Goal: Check status

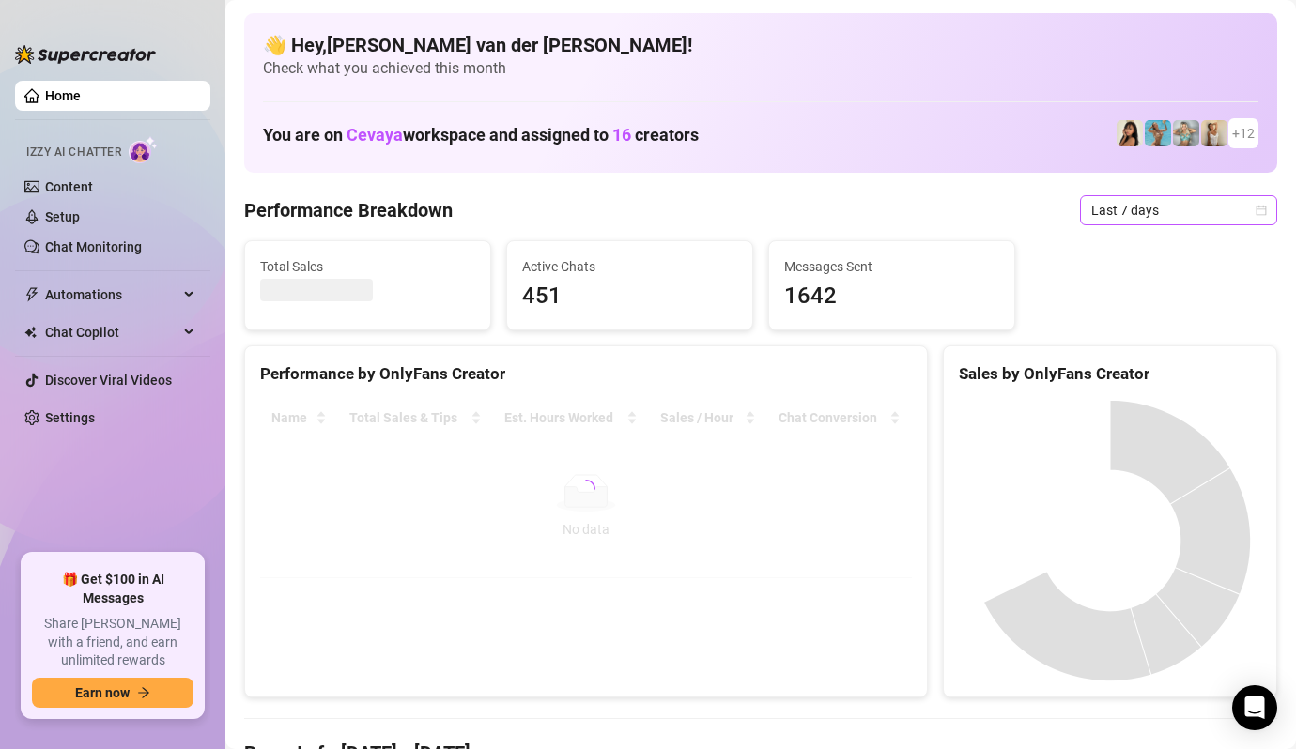
click at [1255, 208] on icon "calendar" at bounding box center [1260, 210] width 11 height 11
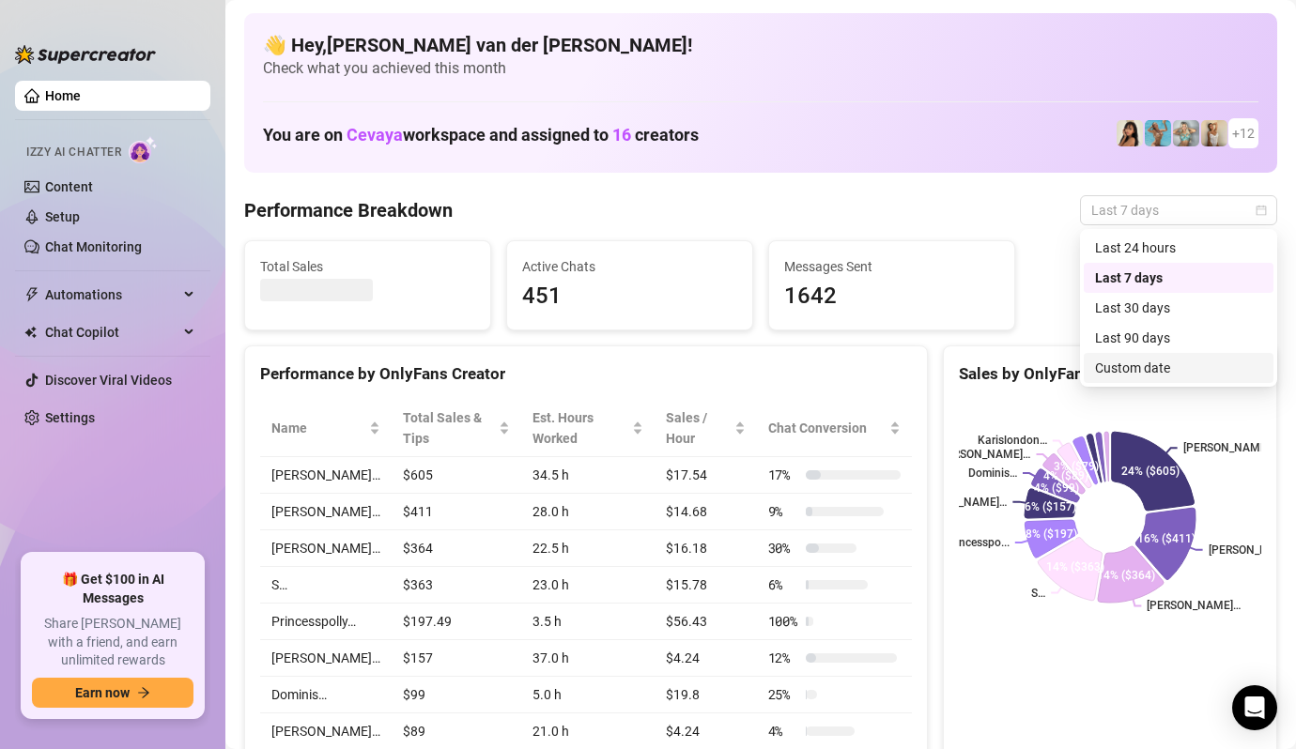
click at [1223, 359] on div "Custom date" at bounding box center [1178, 368] width 167 height 21
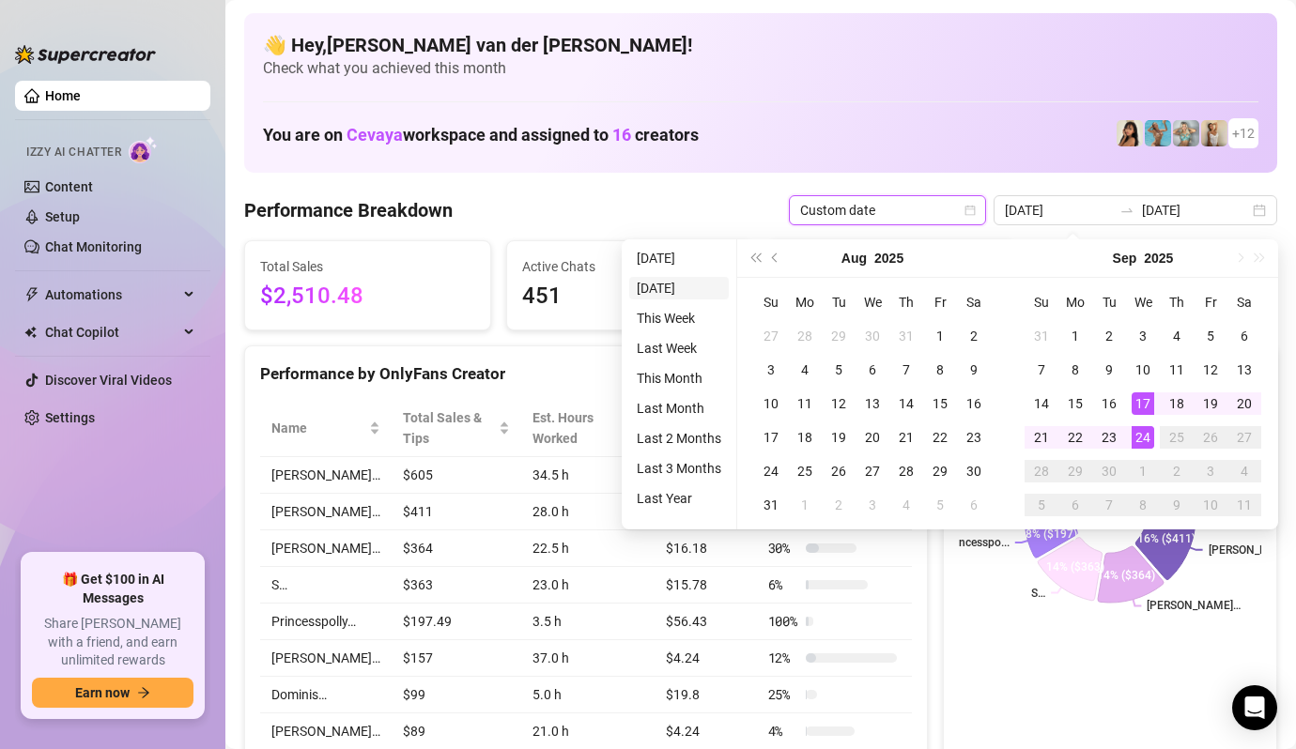
type input "[DATE]"
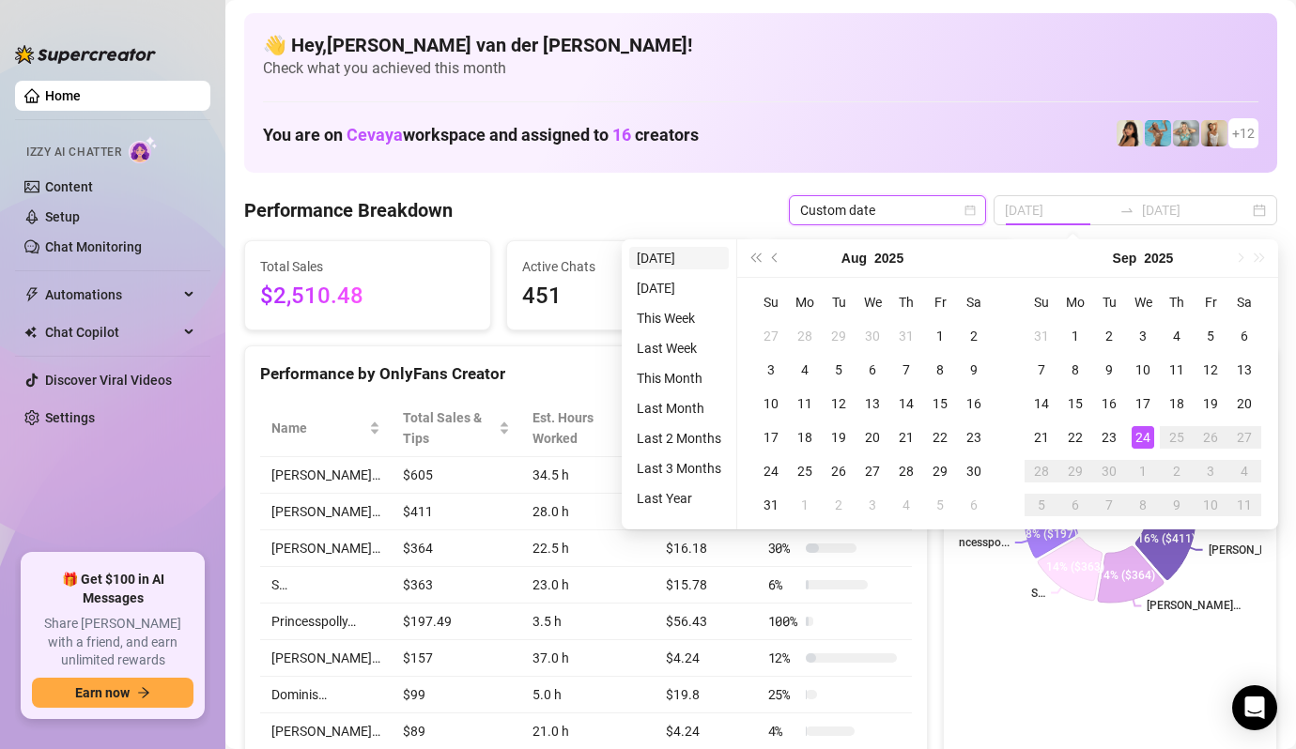
click at [676, 252] on li "[DATE]" at bounding box center [679, 258] width 100 height 23
type input "[DATE]"
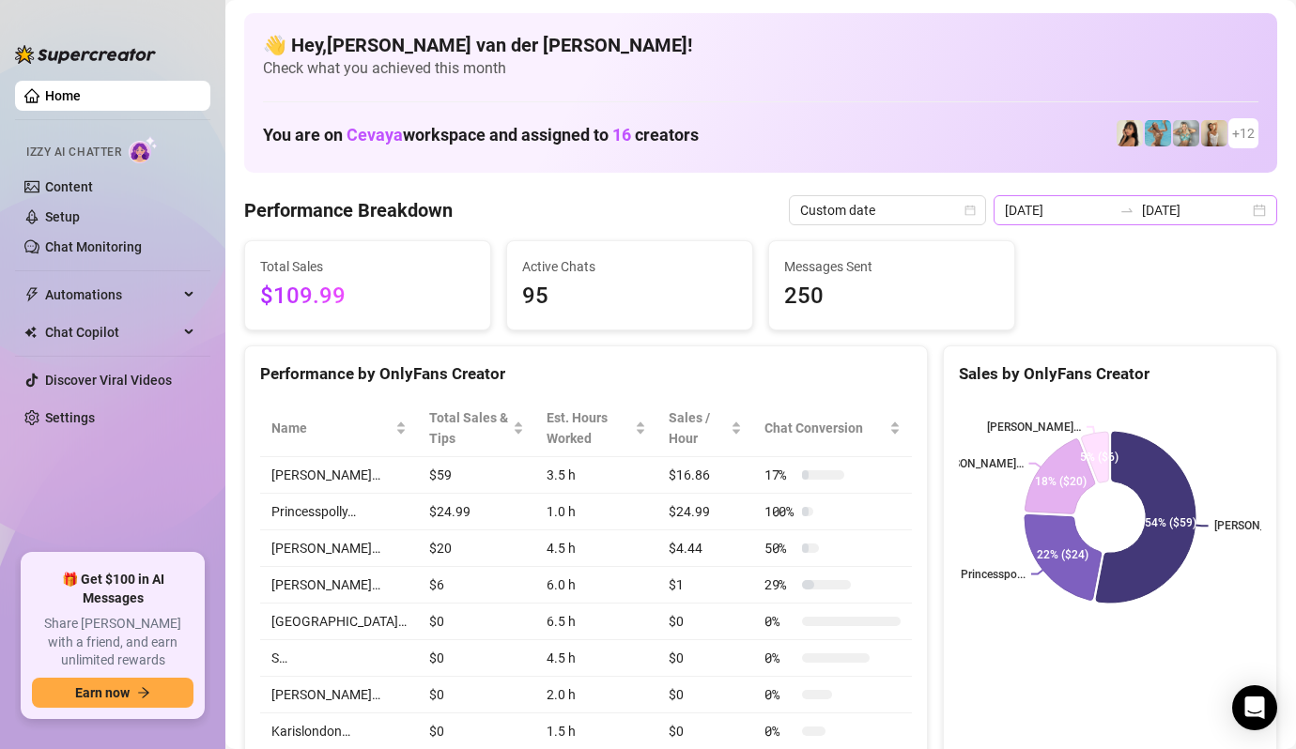
click at [1263, 208] on div "[DATE] [DATE]" at bounding box center [1135, 210] width 284 height 30
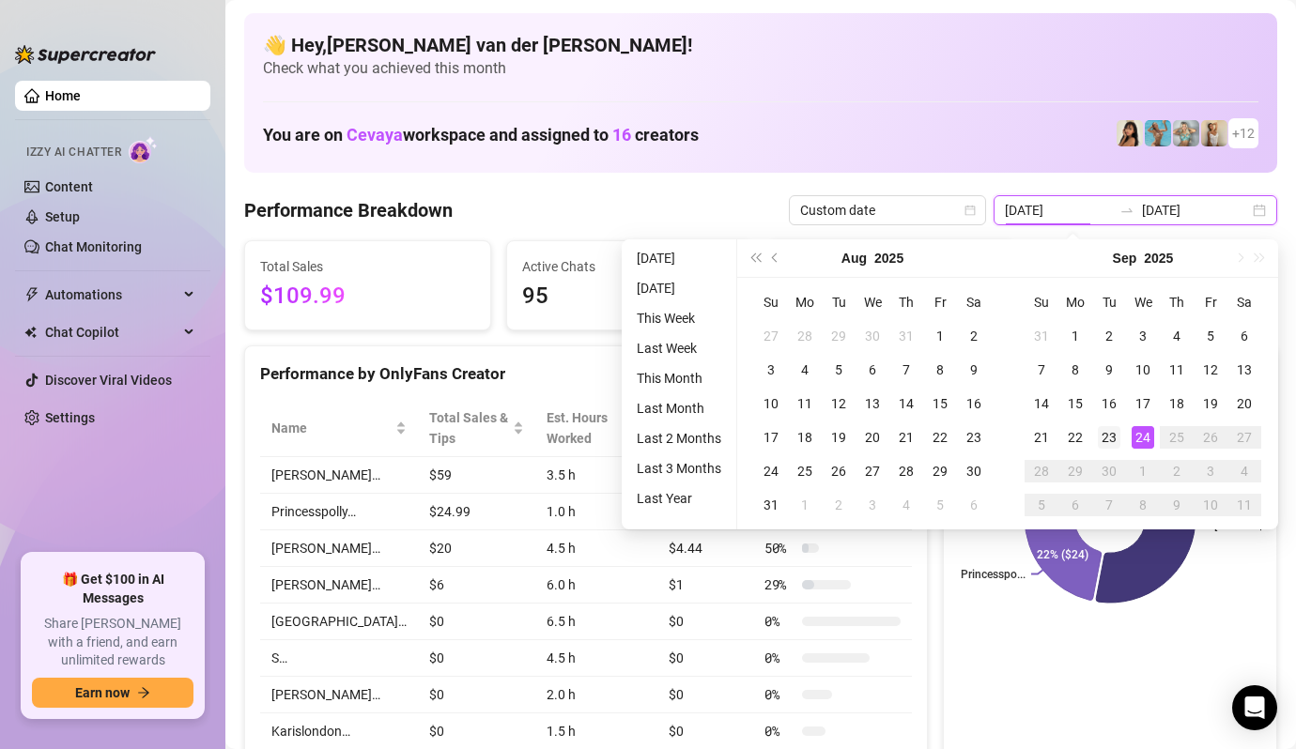
type input "[DATE]"
click at [1105, 428] on div "23" at bounding box center [1109, 437] width 23 height 23
click at [1106, 432] on div "23" at bounding box center [1109, 437] width 23 height 23
type input "[DATE]"
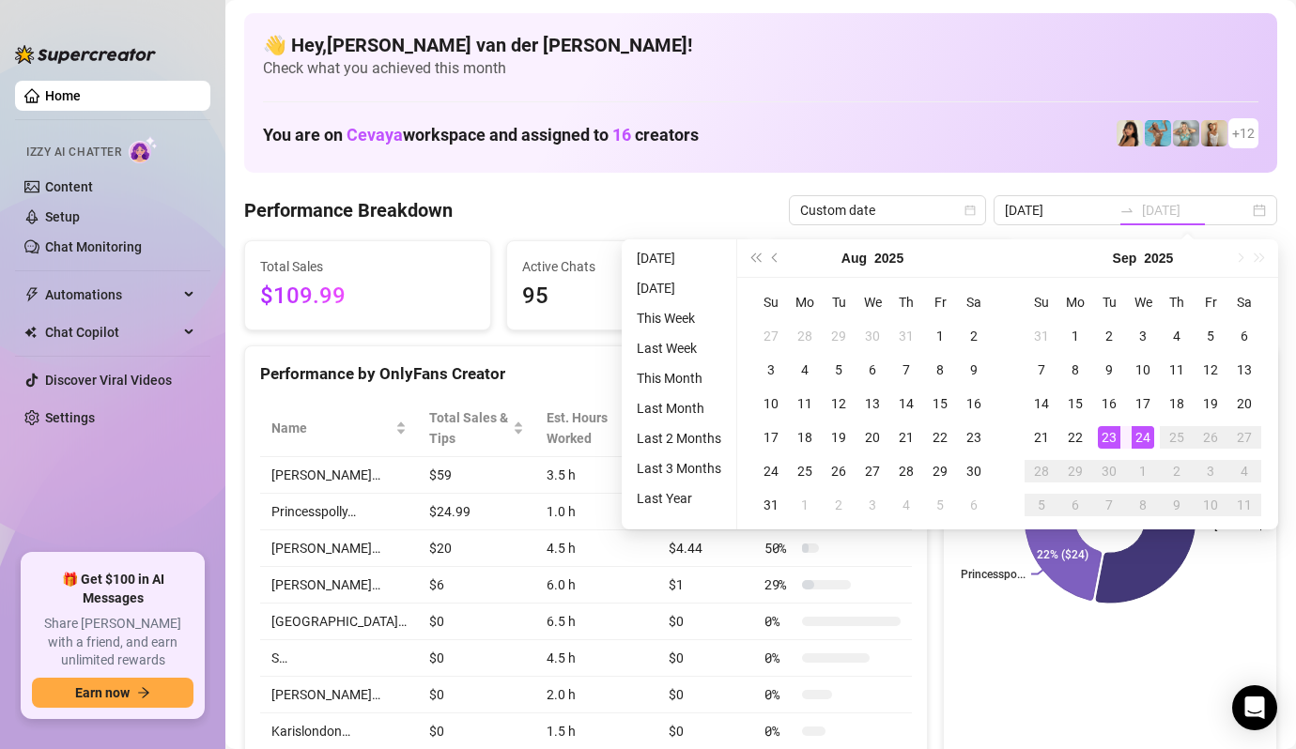
type input "[DATE]"
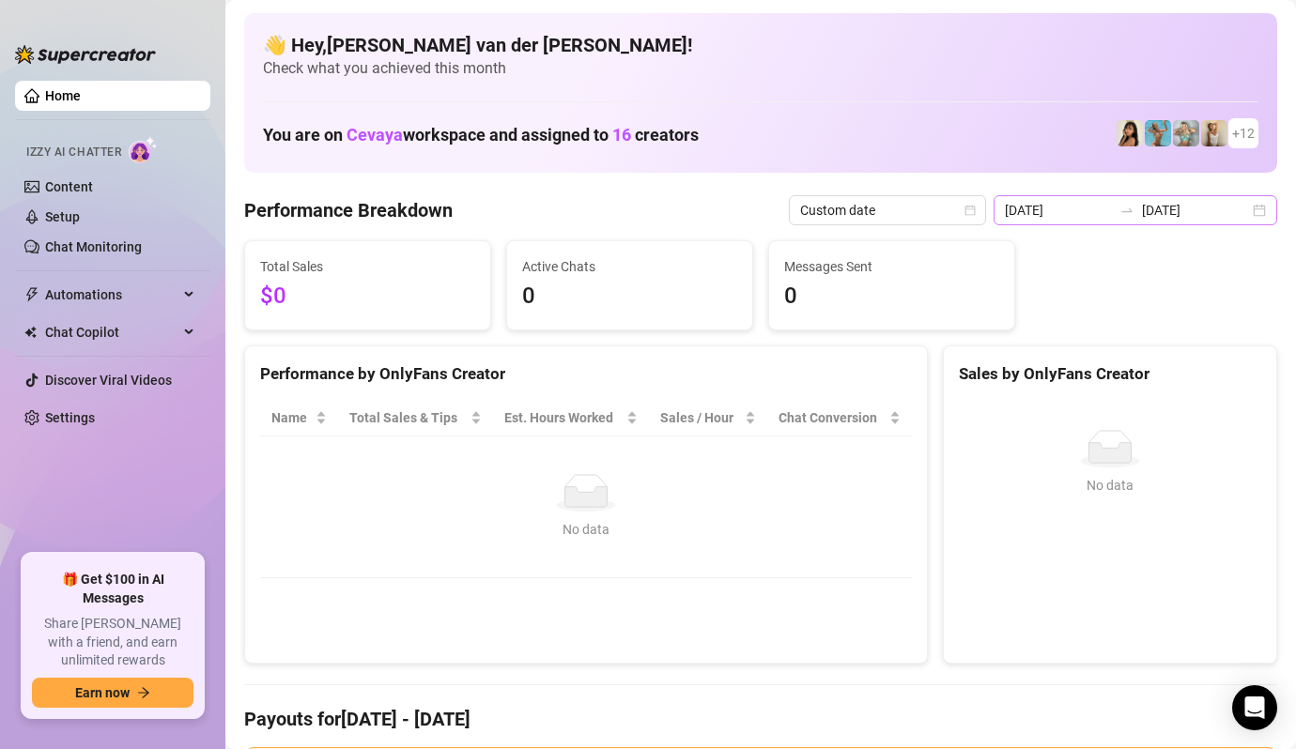
click at [1266, 203] on div "[DATE] [DATE]" at bounding box center [1135, 210] width 284 height 30
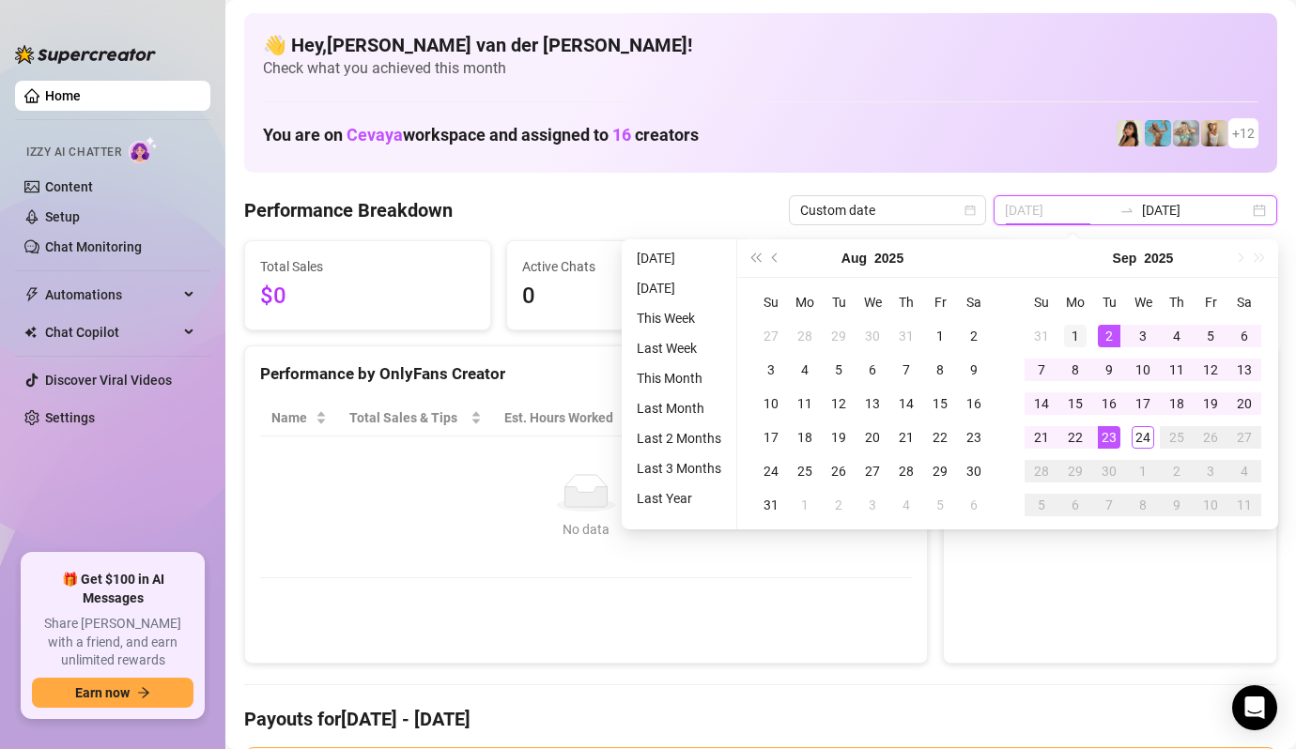
type input "[DATE]"
click at [1069, 323] on td "1" at bounding box center [1075, 336] width 34 height 34
type input "[DATE]"
click at [1135, 429] on div "24" at bounding box center [1142, 437] width 23 height 23
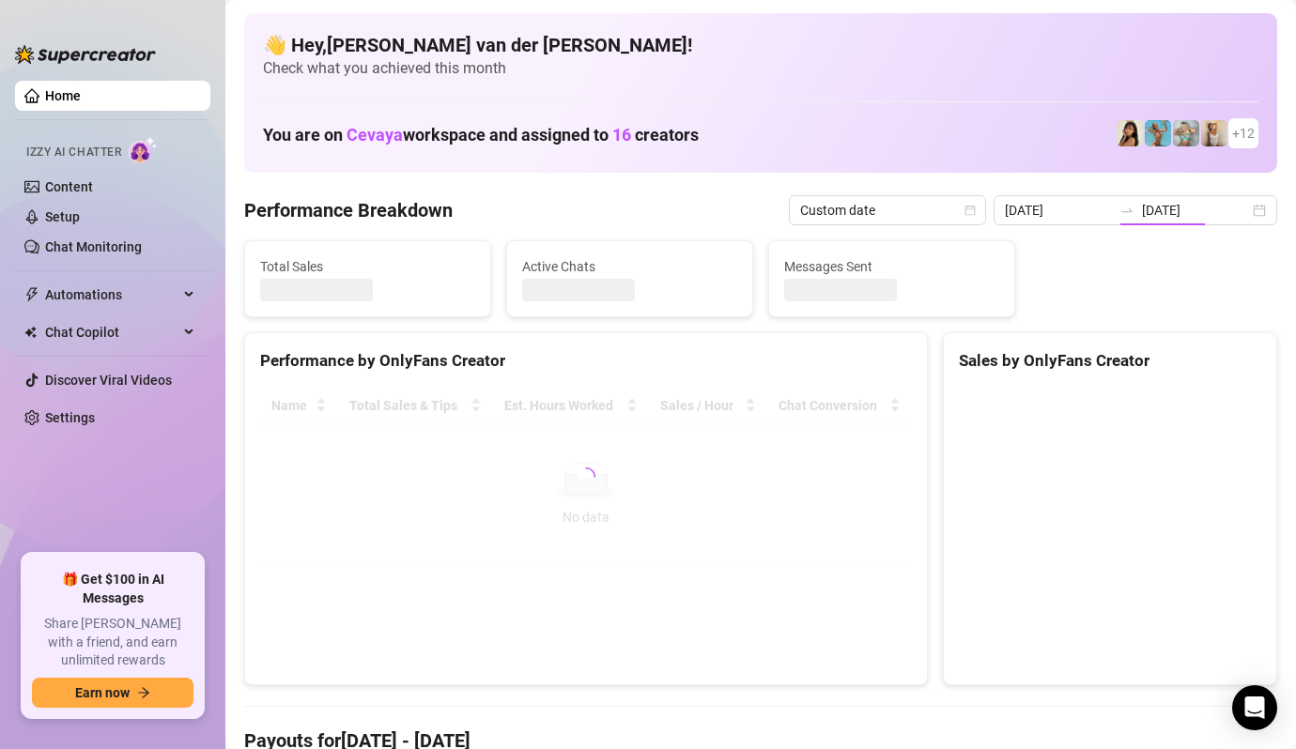
type input "[DATE]"
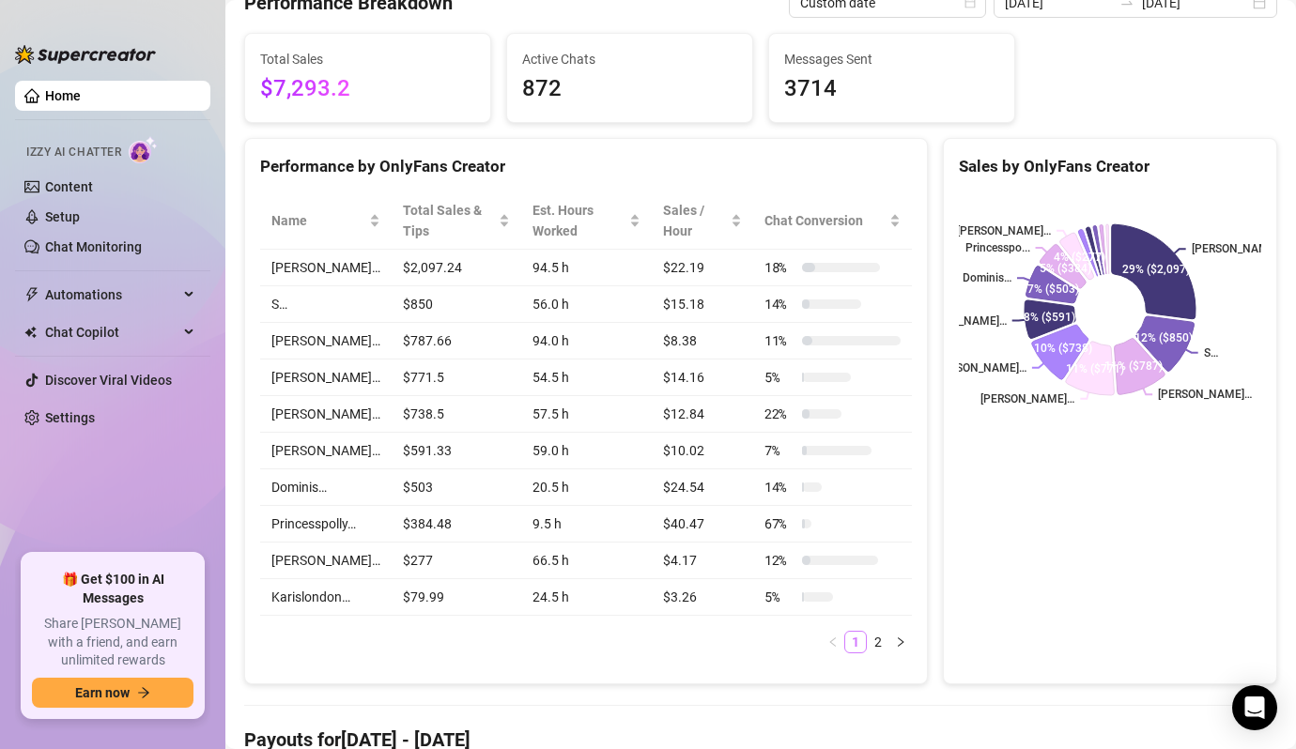
scroll to position [206, 0]
click at [877, 653] on link "2" at bounding box center [878, 644] width 21 height 21
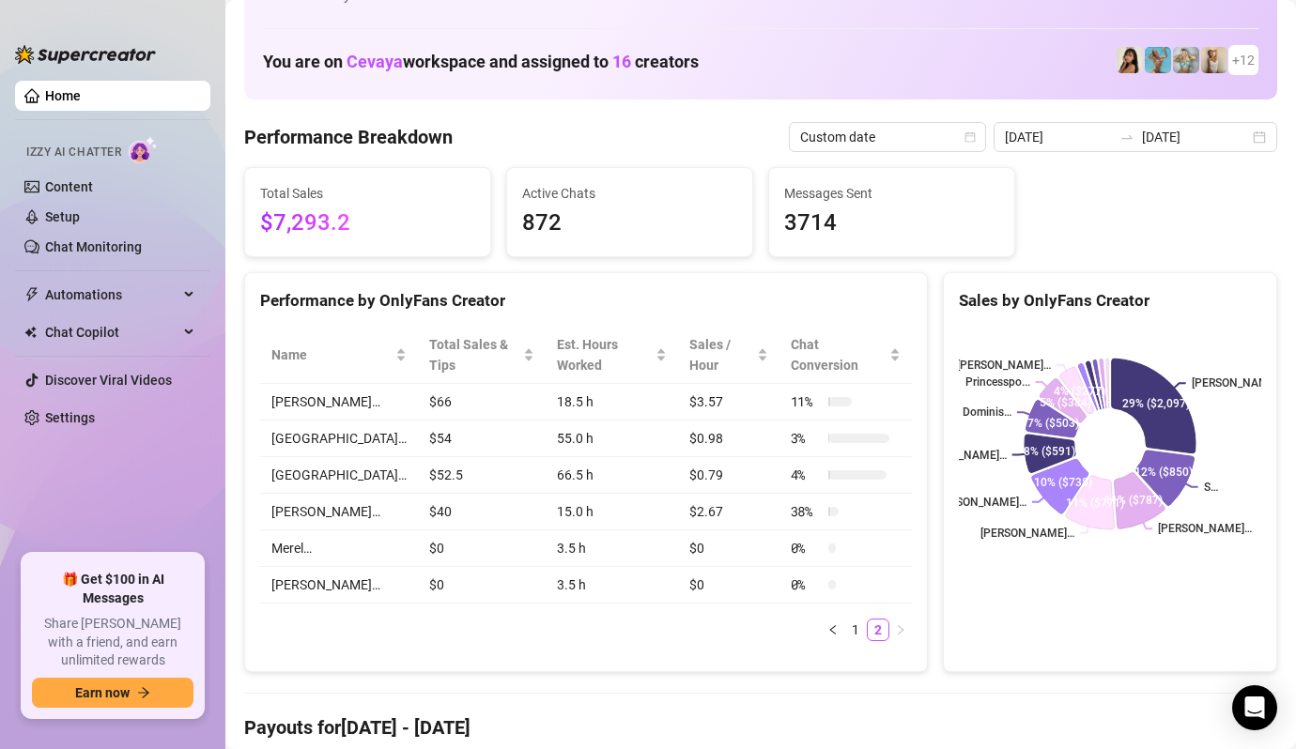
scroll to position [0, 0]
